Goal: Task Accomplishment & Management: Use online tool/utility

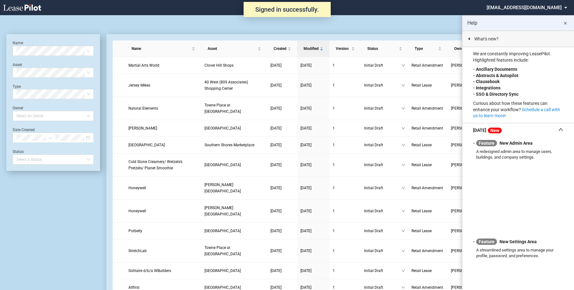
click at [566, 23] on md-icon "close" at bounding box center [566, 24] width 8 height 8
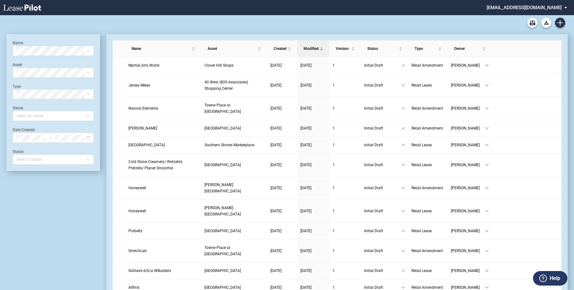
click at [529, 7] on md-select "nschechter@kleinenterprises.com Admin Area Settings Sign Out" at bounding box center [529, 7] width 86 height 14
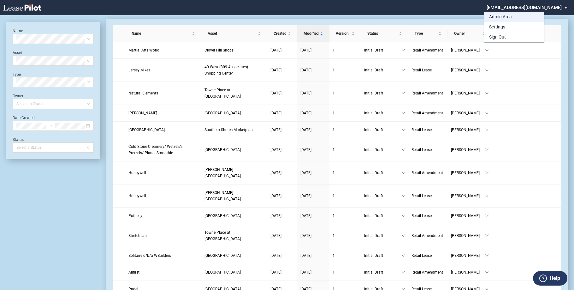
click at [498, 14] on md-option "Admin Area" at bounding box center [514, 17] width 60 height 10
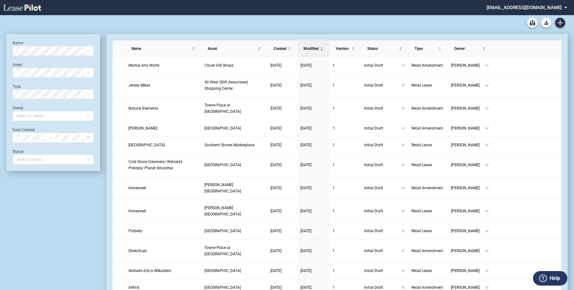
scroll to position [15, 0]
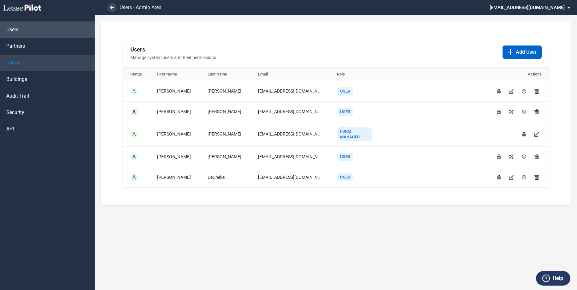
click at [13, 62] on span "Forms" at bounding box center [13, 62] width 14 height 7
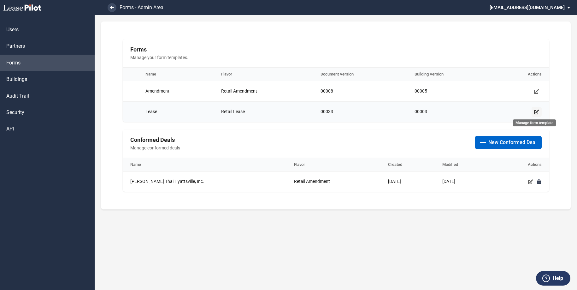
click at [538, 111] on use "Manage form template" at bounding box center [536, 112] width 5 height 5
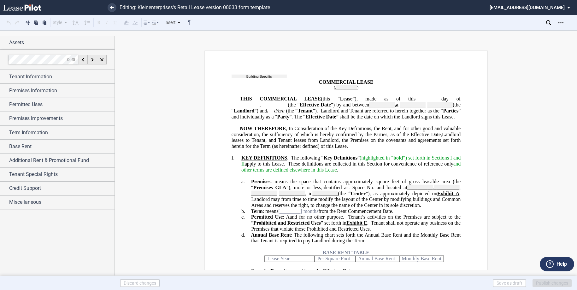
click at [547, 23] on use at bounding box center [548, 22] width 5 height 5
click at [289, 208] on mark "Common Areas" at bounding box center [356, 201] width 211 height 11
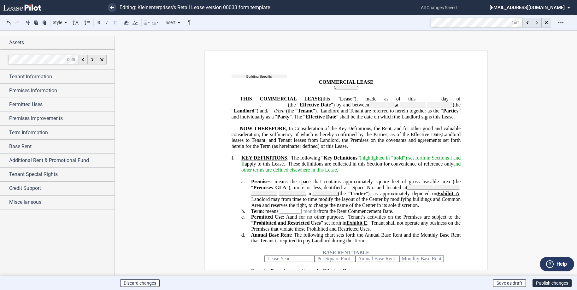
click at [538, 22] on use at bounding box center [537, 22] width 2 height 3
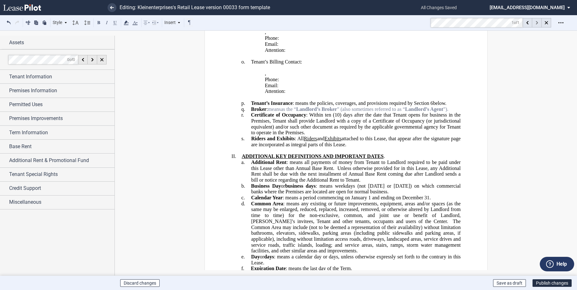
scroll to position [760, 0]
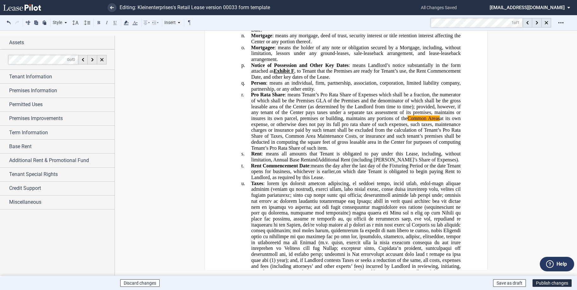
click at [436, 121] on mark "Common Areas" at bounding box center [424, 119] width 32 height 6
click at [537, 22] on use at bounding box center [537, 22] width 2 height 3
click at [536, 23] on icon at bounding box center [537, 22] width 2 height 3
click at [528, 21] on icon at bounding box center [528, 22] width 2 height 3
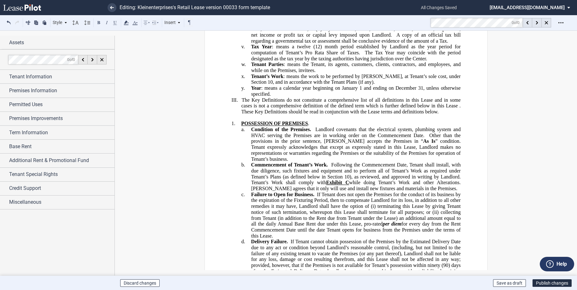
scroll to position [1139, 0]
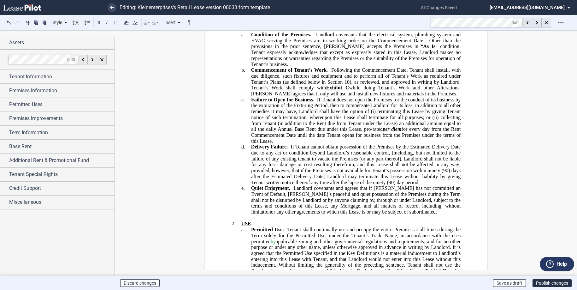
click at [402, 215] on p "e. Quiet Enjoyment. Landlord covenants and agrees that if Tenant has not commit…" at bounding box center [356, 199] width 210 height 29
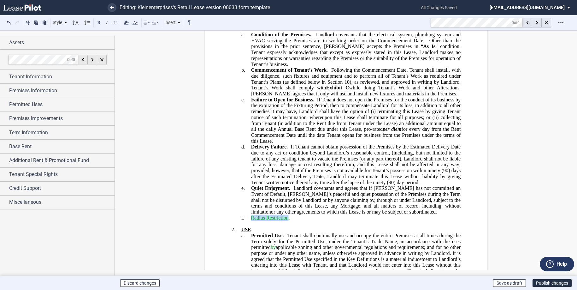
drag, startPoint x: 287, startPoint y: 223, endPoint x: 250, endPoint y: 222, distance: 37.2
click at [251, 220] on span "Radius Restriction." at bounding box center [270, 218] width 39 height 6
click at [99, 23] on button at bounding box center [99, 23] width 8 height 8
click at [301, 221] on p "f. ​ Radius Restriction ." at bounding box center [356, 218] width 210 height 6
drag, startPoint x: 341, startPoint y: 224, endPoint x: 296, endPoint y: 221, distance: 45.3
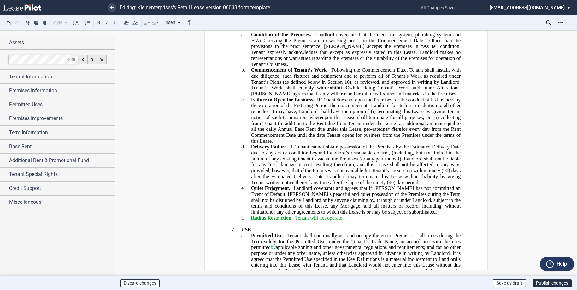
click at [296, 221] on p "f. ​ Radius Restriction . Tenant will not operate" at bounding box center [356, 218] width 210 height 6
drag, startPoint x: 295, startPoint y: 223, endPoint x: 341, endPoint y: 225, distance: 46.2
click at [341, 221] on p "f. ​ Radius Restriction . Tenant will not operate" at bounding box center [356, 218] width 210 height 6
click at [99, 20] on button at bounding box center [99, 23] width 8 height 8
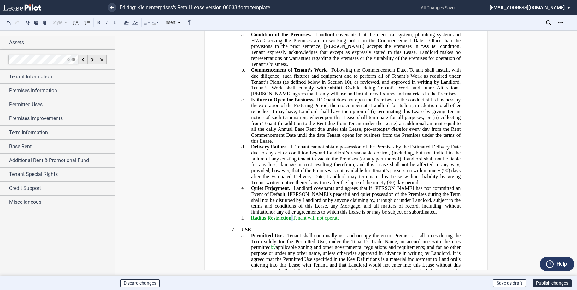
click at [348, 221] on p "f. ​ Radius Restriction . Tenant will not operate" at bounding box center [356, 218] width 210 height 6
click at [346, 221] on p "f. ​ Radius Restriction . Tenant will not operate" at bounding box center [356, 218] width 210 height 6
click at [294, 220] on span "Tenant will not operate" at bounding box center [316, 218] width 47 height 6
click at [326, 220] on span "Tenant will not operate" at bounding box center [334, 218] width 47 height 6
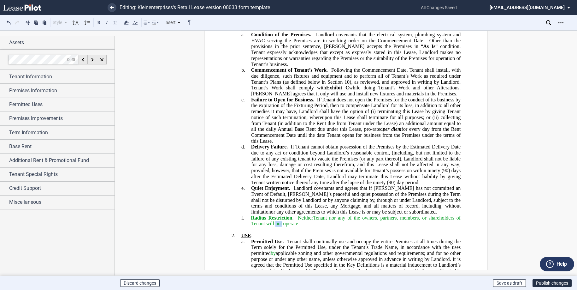
drag, startPoint x: 281, startPoint y: 229, endPoint x: 274, endPoint y: 228, distance: 7.0
click at [274, 226] on span "Tenant nor any of the owners, partners, members, or shareholders of Tenant will…" at bounding box center [356, 220] width 211 height 11
click at [294, 226] on p "f. ​ Radius Restriction . Neither Tenant nor any of the owners, partners, membe…" at bounding box center [356, 221] width 210 height 12
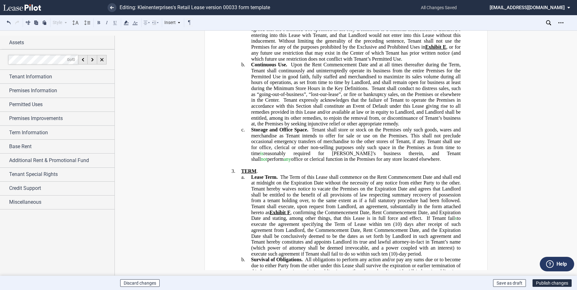
scroll to position [1392, 0]
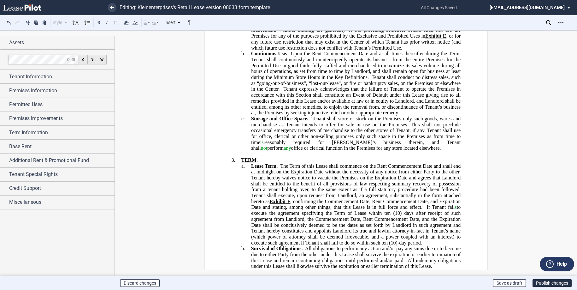
drag, startPoint x: 541, startPoint y: 281, endPoint x: 510, endPoint y: 200, distance: 86.5
click at [510, 200] on div "Style I. Section a. Subsection 1. Subsection a. Subsection i. Subsection Normal…" at bounding box center [288, 150] width 577 height 240
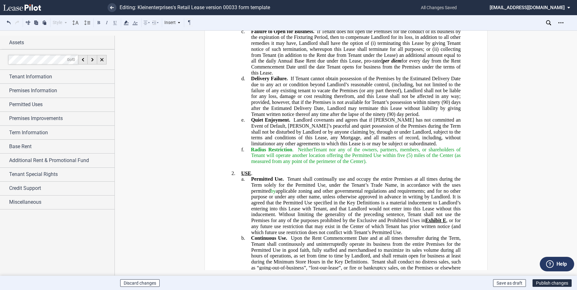
scroll to position [1202, 0]
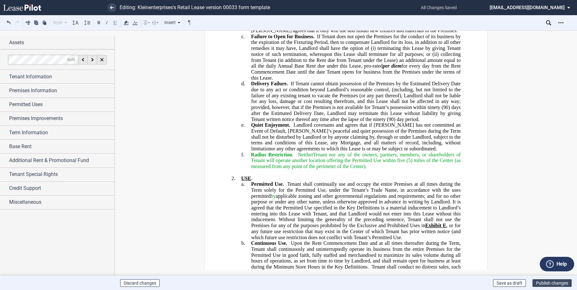
click at [548, 283] on button "Publish changes" at bounding box center [552, 283] width 39 height 8
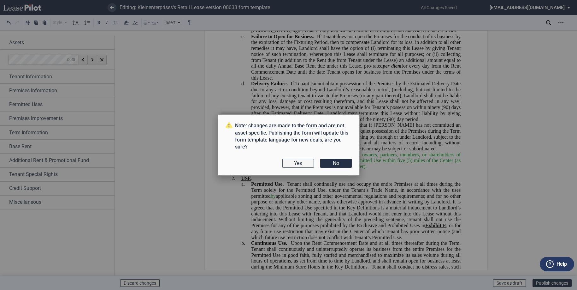
click at [301, 165] on button "Yes" at bounding box center [299, 163] width 32 height 9
